Goal: Task Accomplishment & Management: Manage account settings

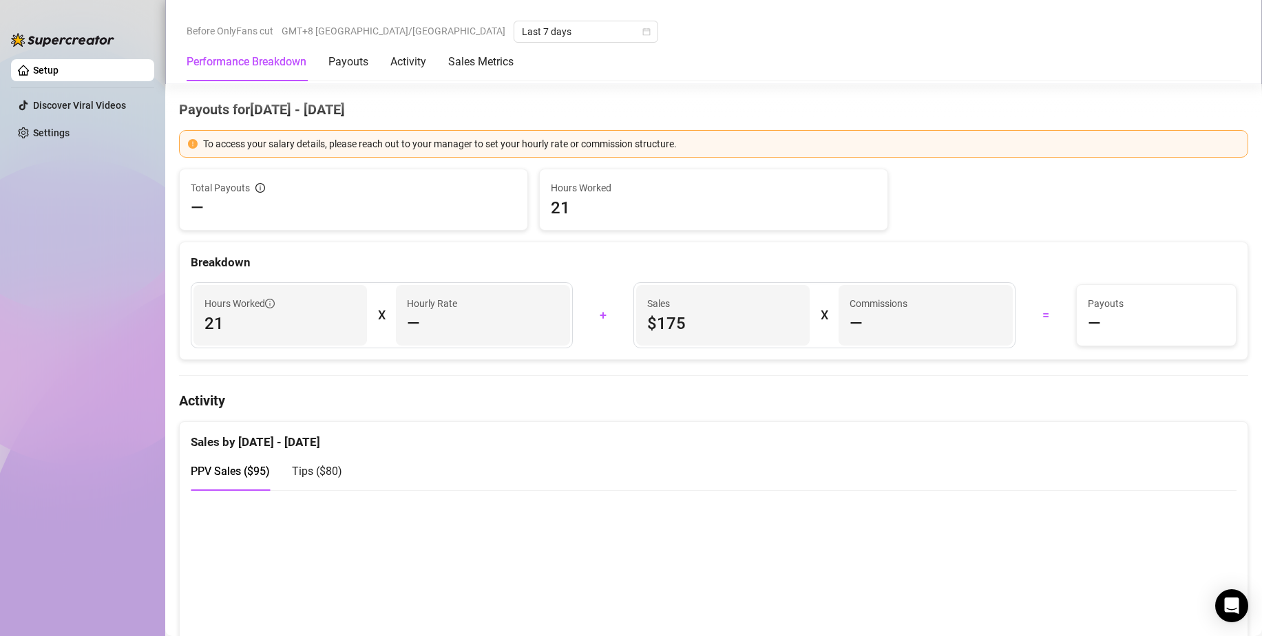
scroll to position [413, 0]
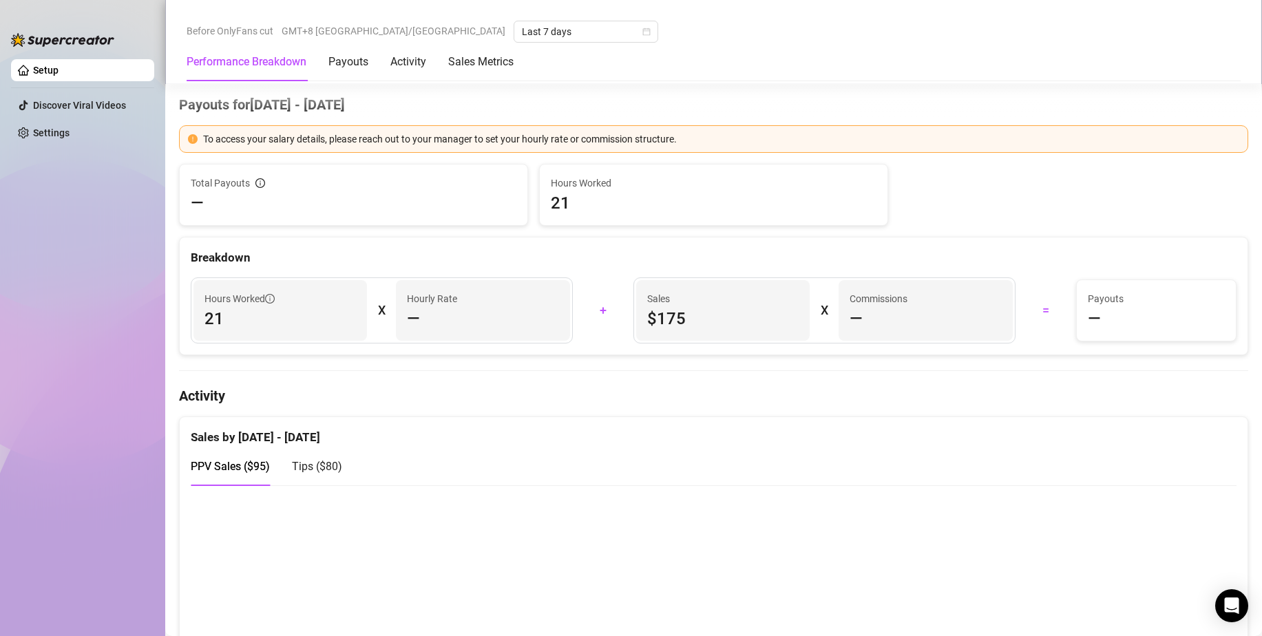
click at [416, 317] on span "—" at bounding box center [413, 319] width 13 height 22
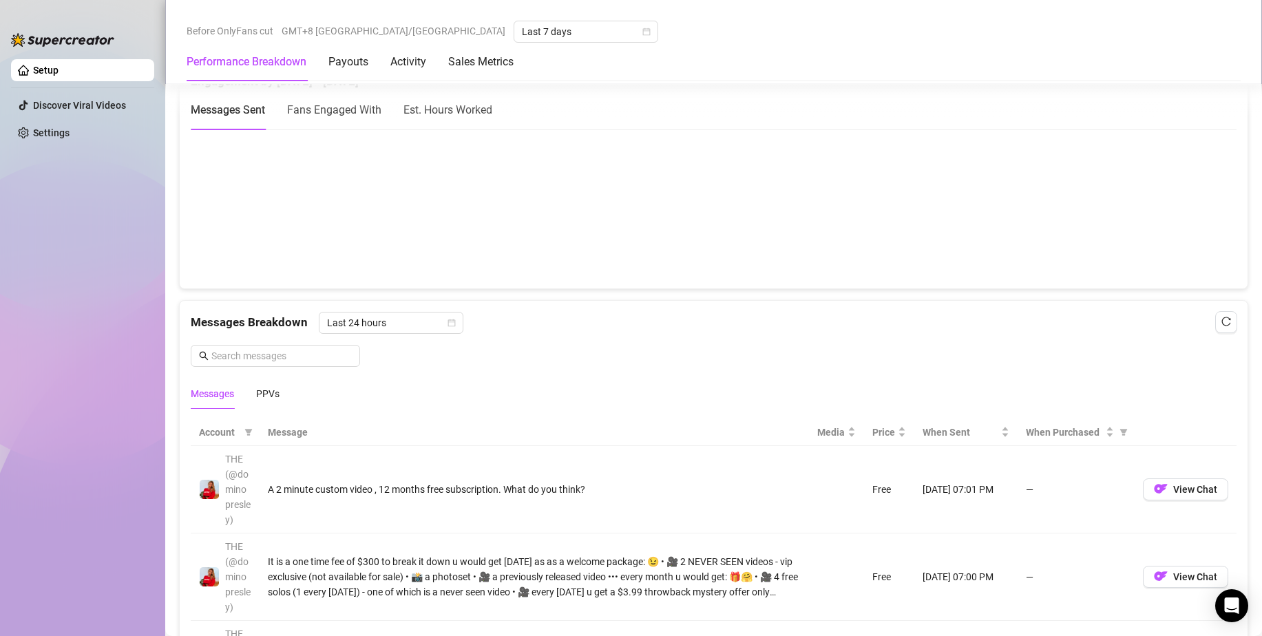
scroll to position [1101, 0]
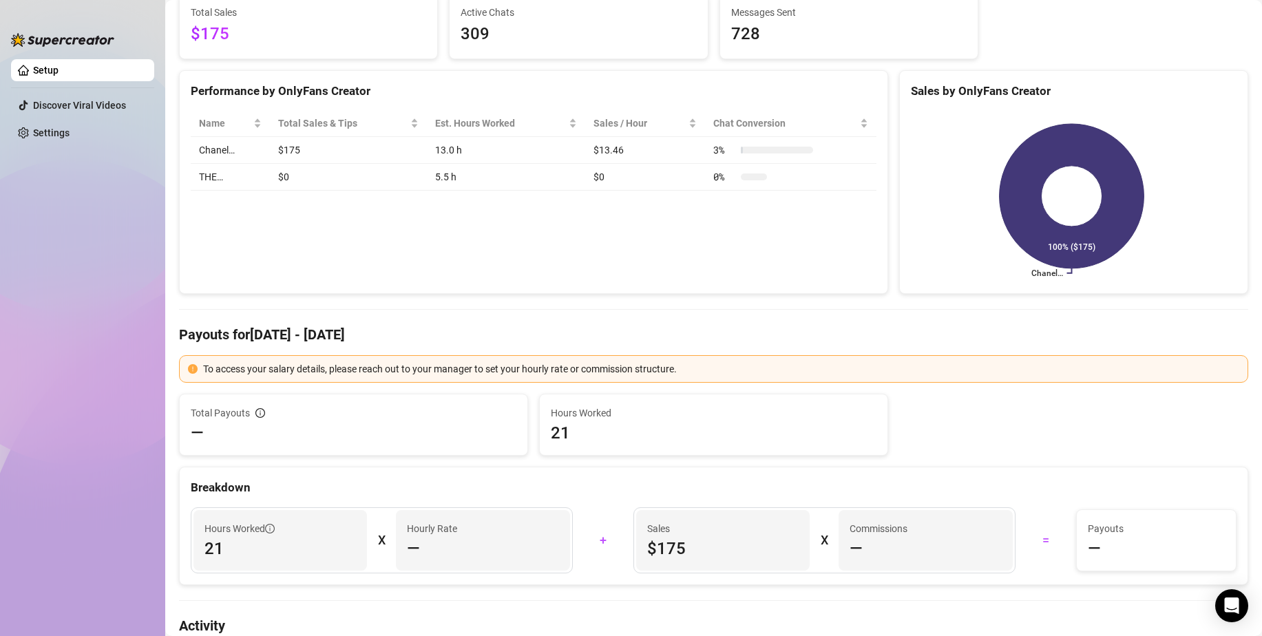
scroll to position [206, 0]
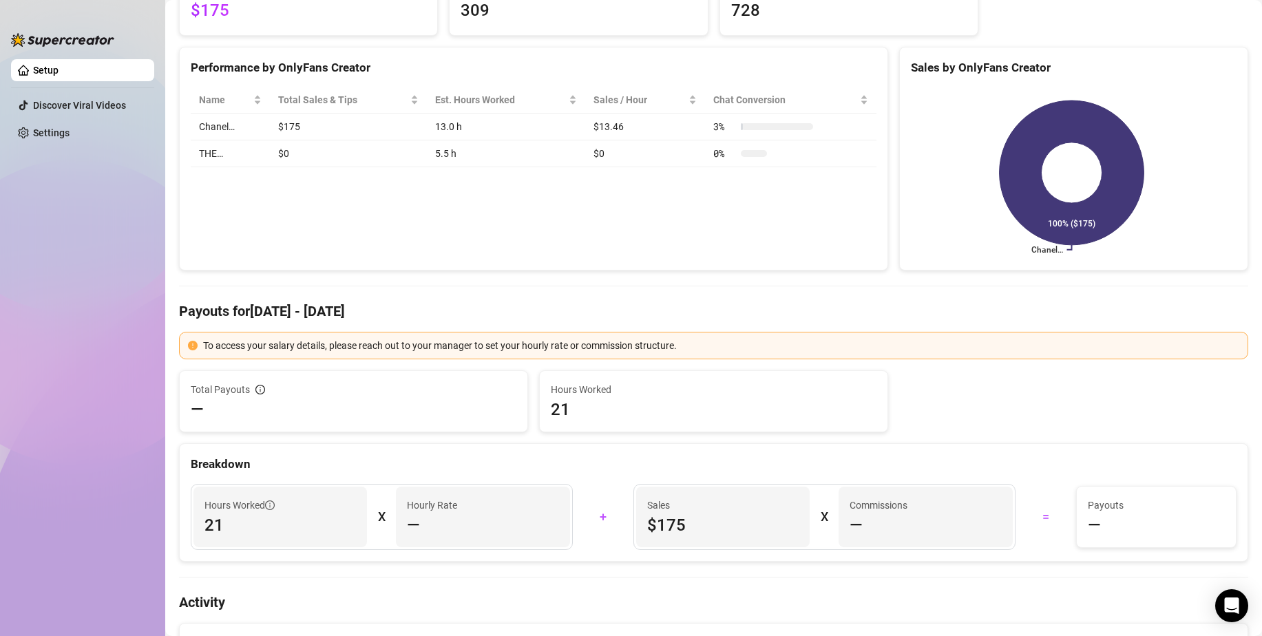
click at [610, 129] on td "$13.46" at bounding box center [645, 127] width 120 height 27
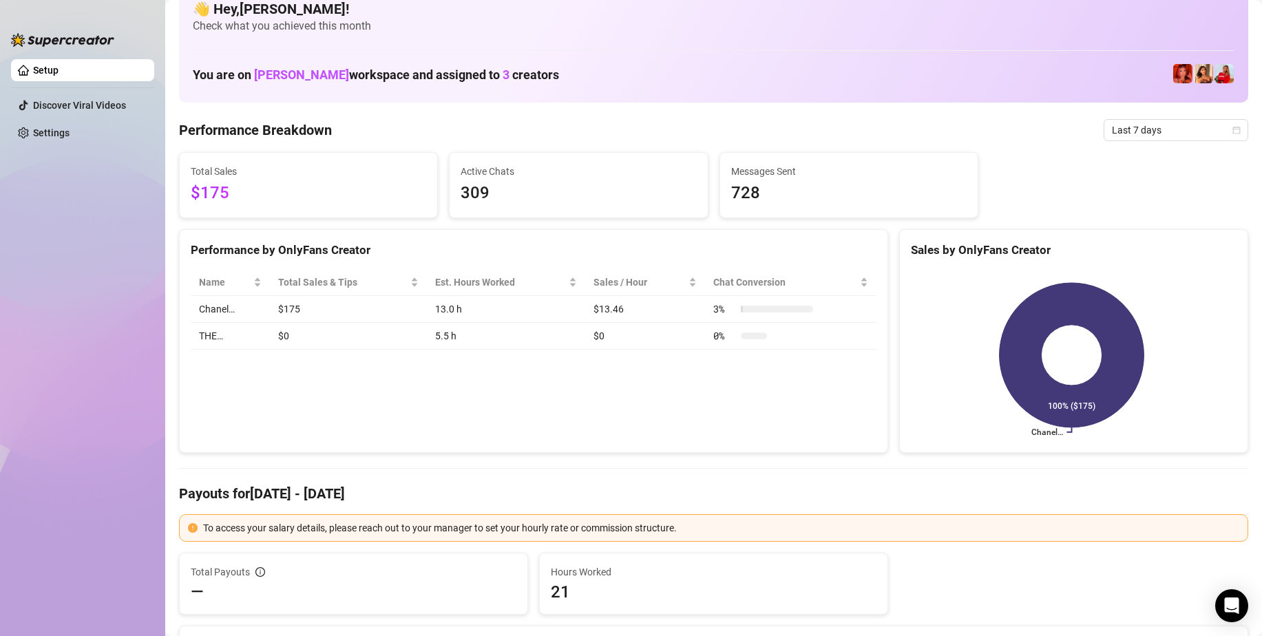
scroll to position [0, 0]
